Goal: Information Seeking & Learning: Understand process/instructions

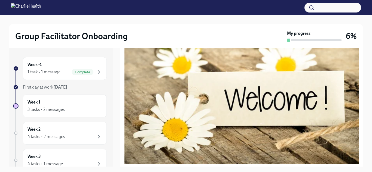
scroll to position [88, 0]
click at [167, 122] on button "Zoom image" at bounding box center [241, 94] width 234 height 140
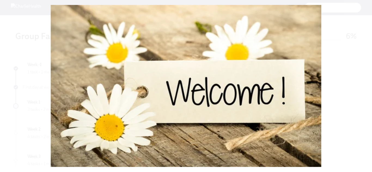
click at [167, 122] on button "Unzoom image" at bounding box center [186, 86] width 372 height 172
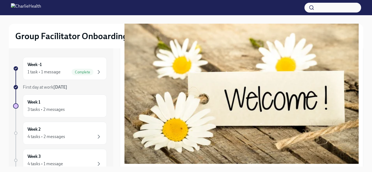
click at [167, 122] on button "Unzoom image" at bounding box center [186, 86] width 372 height 172
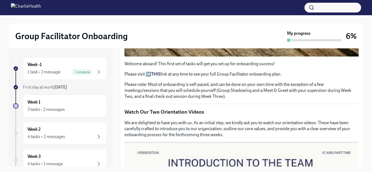
scroll to position [195, 0]
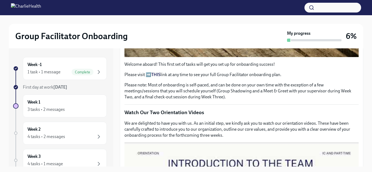
click at [155, 73] on strong "THIS" at bounding box center [155, 74] width 9 height 5
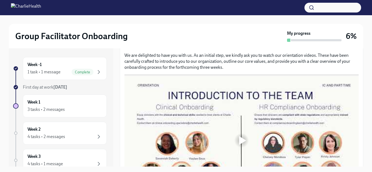
scroll to position [263, 0]
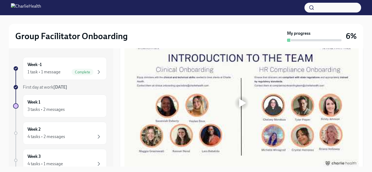
scroll to position [301, 0]
click at [236, 104] on div at bounding box center [241, 102] width 17 height 17
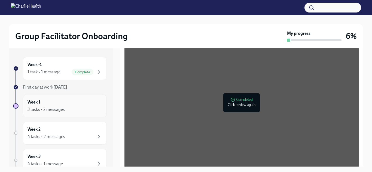
click at [67, 104] on div "Week 1 3 tasks • 2 messages" at bounding box center [64, 106] width 75 height 14
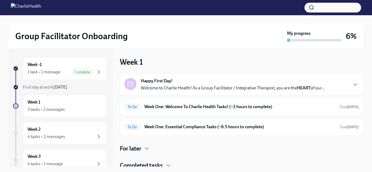
scroll to position [3, 0]
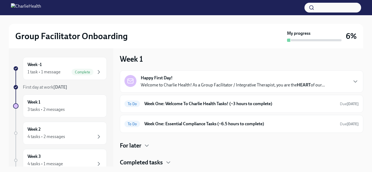
click at [162, 163] on h4 "Completed tasks" at bounding box center [141, 163] width 43 height 8
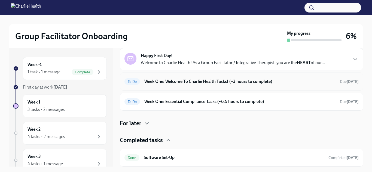
scroll to position [0, 0]
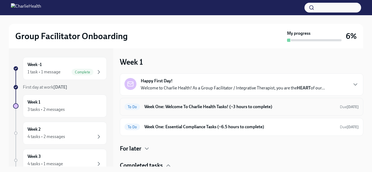
click at [169, 106] on h6 "Week One: Welcome To Charlie Health Tasks! (~3 hours to complete)" at bounding box center [239, 107] width 191 height 6
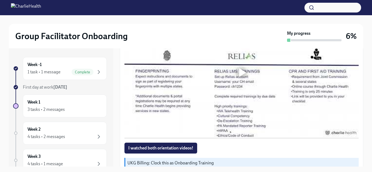
scroll to position [467, 0]
click at [240, 67] on div at bounding box center [241, 72] width 17 height 17
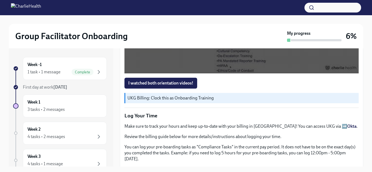
scroll to position [532, 0]
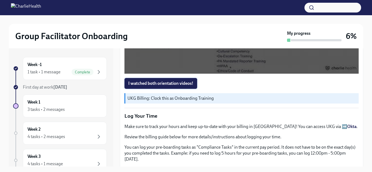
click at [159, 80] on button "I watched both orientation videos!" at bounding box center [160, 83] width 73 height 11
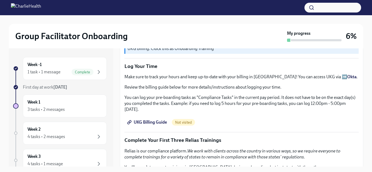
scroll to position [582, 0]
click at [155, 120] on span "UKG Billing Guide" at bounding box center [147, 122] width 39 height 5
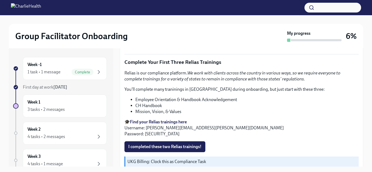
scroll to position [662, 0]
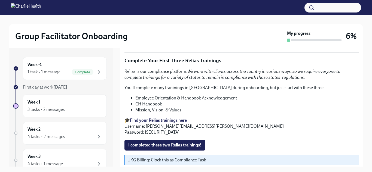
click at [159, 118] on strong "Find your Relias trainings here" at bounding box center [158, 120] width 57 height 5
click at [158, 118] on strong "Find your Relias trainings here" at bounding box center [158, 120] width 57 height 5
click at [175, 118] on strong "Find your Relias trainings here" at bounding box center [158, 120] width 57 height 5
drag, startPoint x: 208, startPoint y: 121, endPoint x: 146, endPoint y: 121, distance: 61.8
click at [146, 121] on p "🎓 Find your Relias trainings here Username: alysha.franks@charliehealth.com Pas…" at bounding box center [241, 127] width 234 height 18
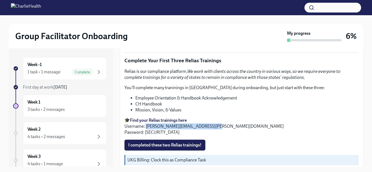
copy p "alysha.franks@charliehealth.com"
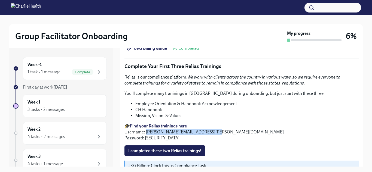
scroll to position [657, 0]
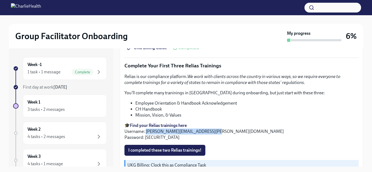
click at [198, 112] on li "Mission, Vision, & Values" at bounding box center [246, 115] width 223 height 6
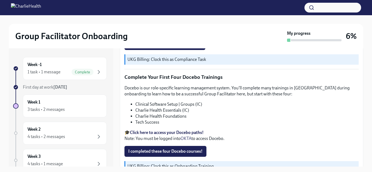
scroll to position [761, 0]
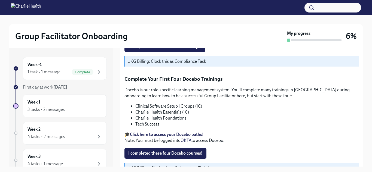
click at [172, 132] on strong "Click here to access your Docebo paths!" at bounding box center [167, 134] width 74 height 5
